Goal: Task Accomplishment & Management: Use online tool/utility

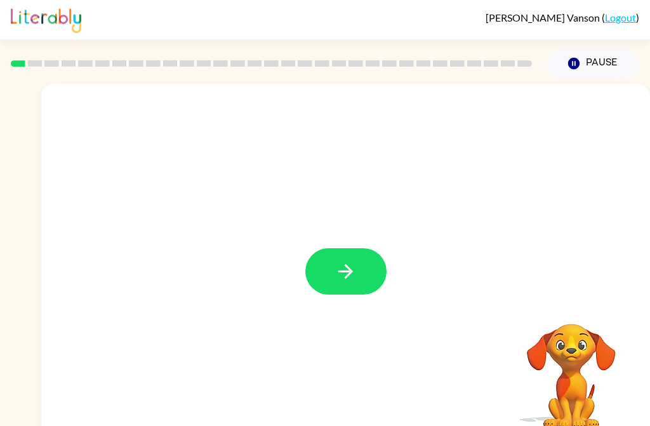
click at [355, 276] on icon "button" at bounding box center [345, 271] width 22 height 22
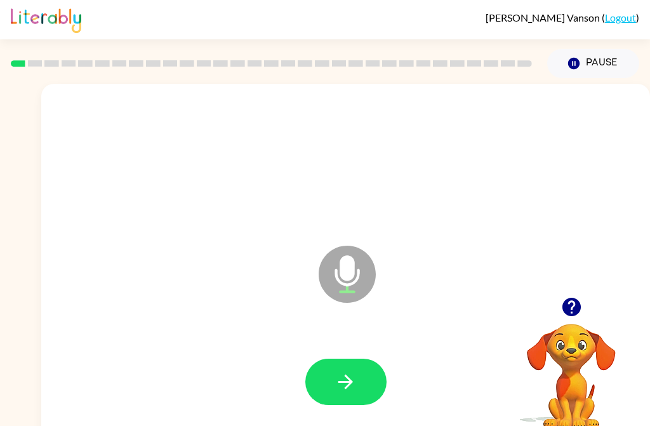
click at [338, 368] on button "button" at bounding box center [345, 381] width 81 height 46
click at [355, 383] on icon "button" at bounding box center [345, 382] width 22 height 22
click at [352, 379] on icon "button" at bounding box center [345, 382] width 22 height 22
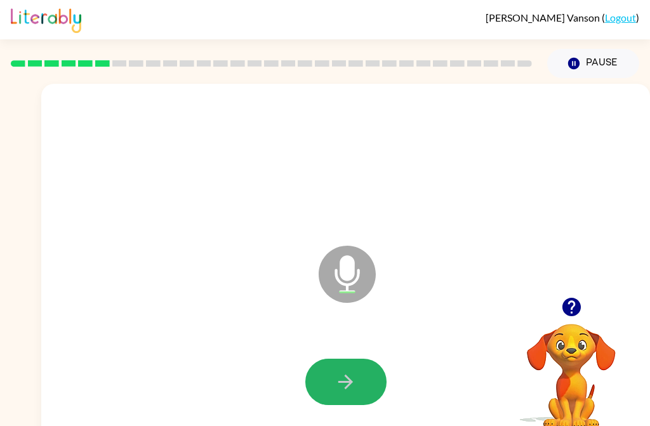
click at [346, 379] on icon "button" at bounding box center [345, 382] width 22 height 22
click at [359, 376] on button "button" at bounding box center [345, 381] width 81 height 46
click at [339, 402] on button "button" at bounding box center [345, 381] width 81 height 46
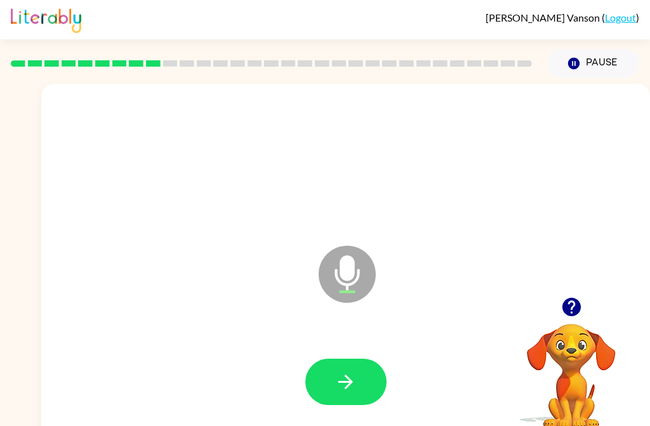
click at [345, 397] on button "button" at bounding box center [345, 381] width 81 height 46
click at [341, 383] on icon "button" at bounding box center [345, 382] width 22 height 22
click at [355, 392] on icon "button" at bounding box center [345, 382] width 22 height 22
click at [334, 391] on icon "button" at bounding box center [345, 382] width 22 height 22
click at [338, 386] on icon "button" at bounding box center [345, 382] width 22 height 22
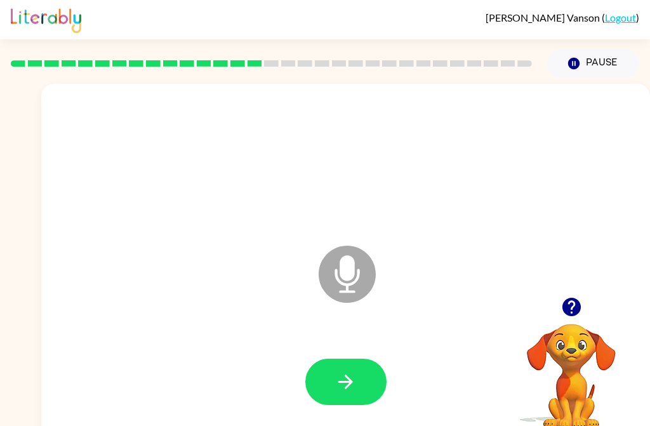
click at [350, 393] on button "button" at bounding box center [345, 381] width 81 height 46
click at [331, 375] on button "button" at bounding box center [345, 381] width 81 height 46
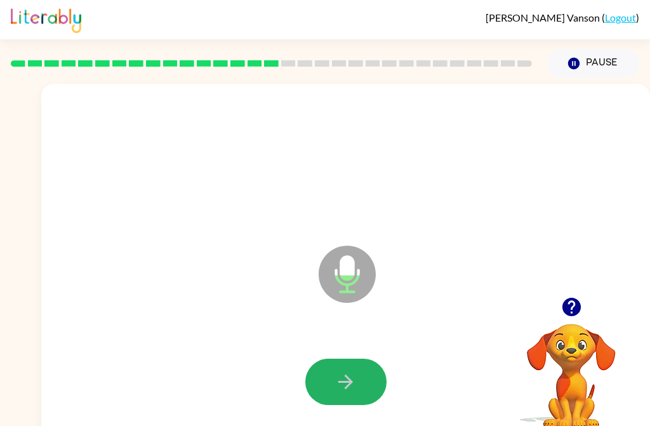
click at [343, 386] on icon "button" at bounding box center [345, 382] width 22 height 22
click at [347, 402] on div at bounding box center [345, 381] width 81 height 46
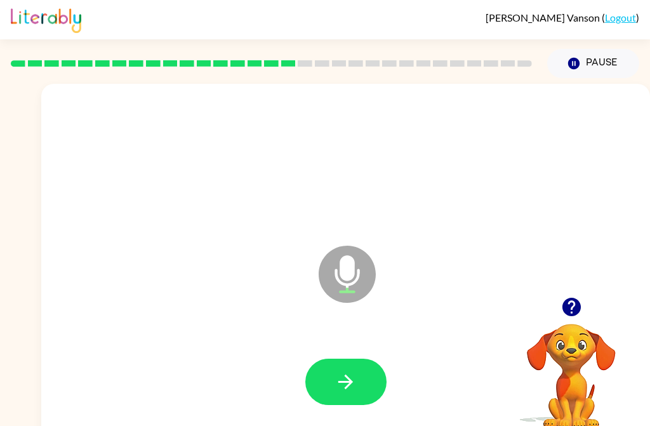
click at [325, 385] on button "button" at bounding box center [345, 381] width 81 height 46
click at [331, 379] on button "button" at bounding box center [345, 381] width 81 height 46
click at [342, 402] on button "button" at bounding box center [345, 381] width 81 height 46
click at [336, 388] on icon "button" at bounding box center [345, 382] width 22 height 22
click at [345, 388] on icon "button" at bounding box center [345, 381] width 15 height 15
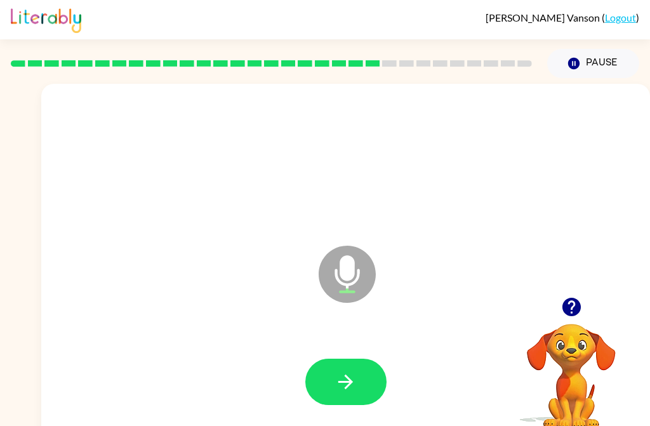
click at [340, 390] on icon "button" at bounding box center [345, 382] width 22 height 22
click at [347, 400] on button "button" at bounding box center [345, 381] width 81 height 46
click at [347, 385] on icon "button" at bounding box center [345, 381] width 15 height 15
click at [326, 386] on button "button" at bounding box center [345, 381] width 81 height 46
click at [341, 381] on icon "button" at bounding box center [345, 381] width 15 height 15
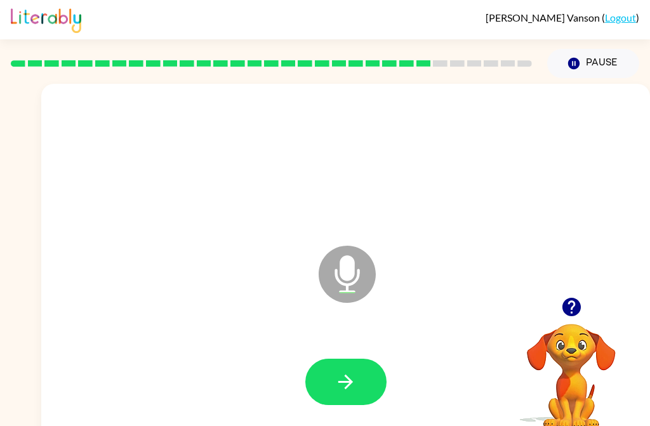
click at [339, 384] on icon "button" at bounding box center [345, 382] width 22 height 22
click at [345, 383] on icon "button" at bounding box center [345, 382] width 22 height 22
click at [332, 391] on button "button" at bounding box center [345, 381] width 81 height 46
click at [342, 384] on icon "button" at bounding box center [345, 382] width 22 height 22
click at [333, 388] on button "button" at bounding box center [345, 381] width 81 height 46
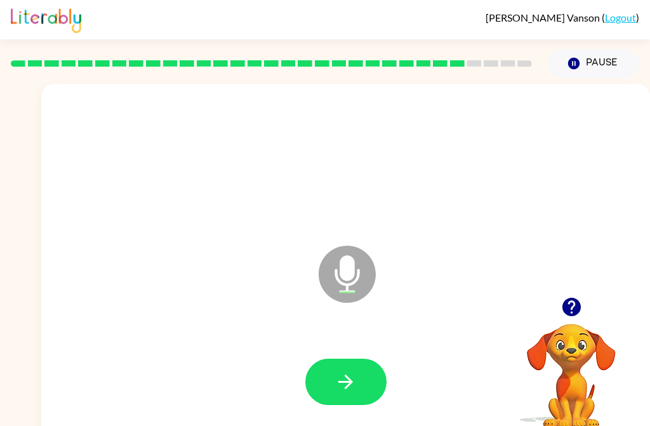
click at [332, 389] on button "button" at bounding box center [345, 381] width 81 height 46
click at [344, 368] on button "button" at bounding box center [345, 381] width 81 height 46
click at [330, 387] on button "button" at bounding box center [345, 381] width 81 height 46
click at [331, 391] on button "button" at bounding box center [345, 381] width 81 height 46
click at [349, 384] on icon "button" at bounding box center [345, 381] width 15 height 15
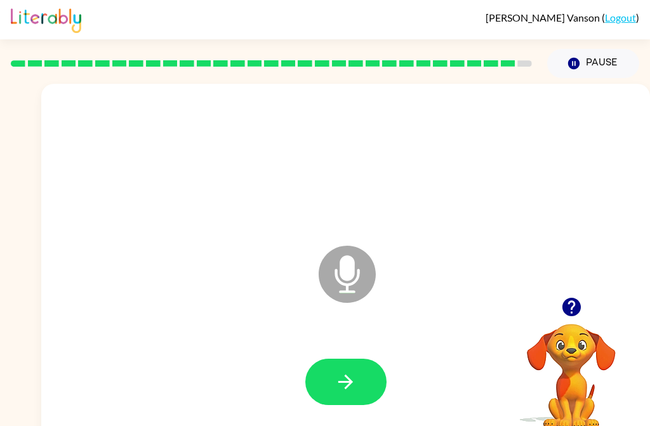
click at [355, 385] on icon "button" at bounding box center [345, 382] width 22 height 22
click at [329, 400] on button "button" at bounding box center [345, 381] width 81 height 46
